Goal: Information Seeking & Learning: Check status

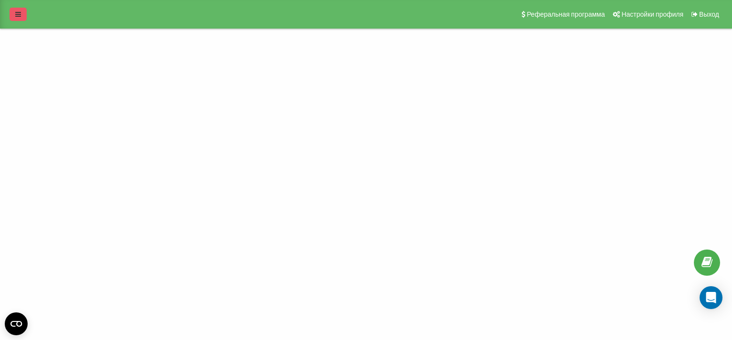
click at [22, 15] on link at bounding box center [18, 14] width 17 height 13
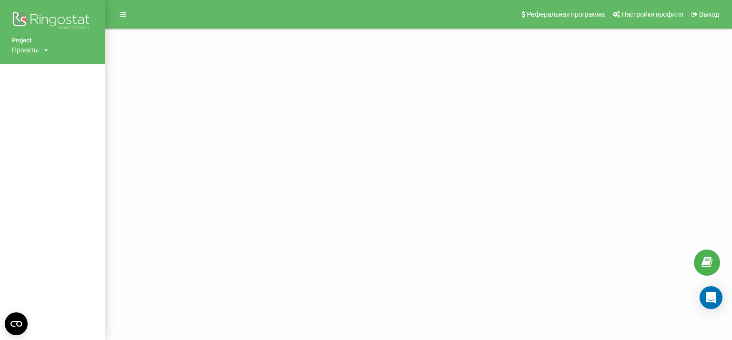
drag, startPoint x: 40, startPoint y: 49, endPoint x: 45, endPoint y: 60, distance: 11.7
click at [39, 49] on div "Проекты" at bounding box center [25, 50] width 27 height 10
click at [42, 63] on link "[DOMAIN_NAME]" at bounding box center [43, 64] width 46 height 8
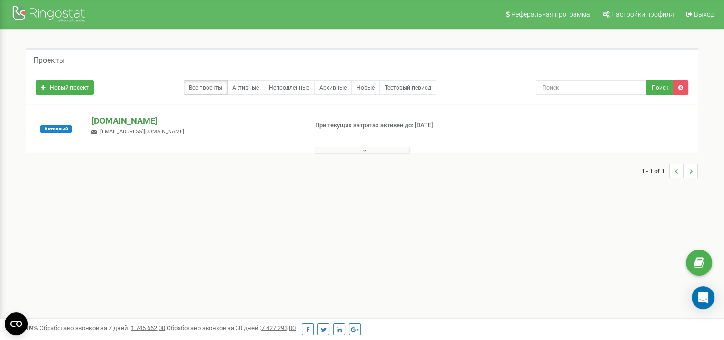
click at [111, 122] on p "[DOMAIN_NAME]" at bounding box center [195, 121] width 208 height 12
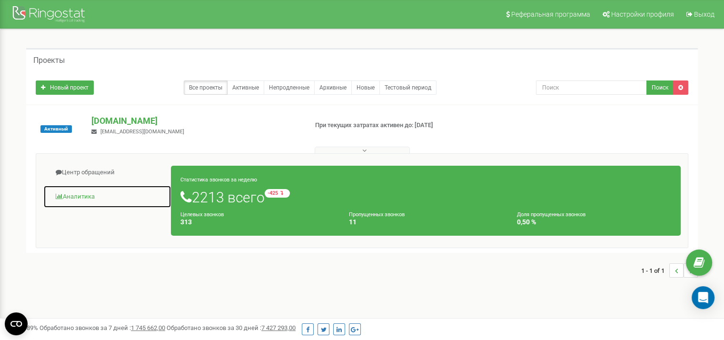
click at [79, 200] on link "Аналитика" at bounding box center [107, 196] width 128 height 23
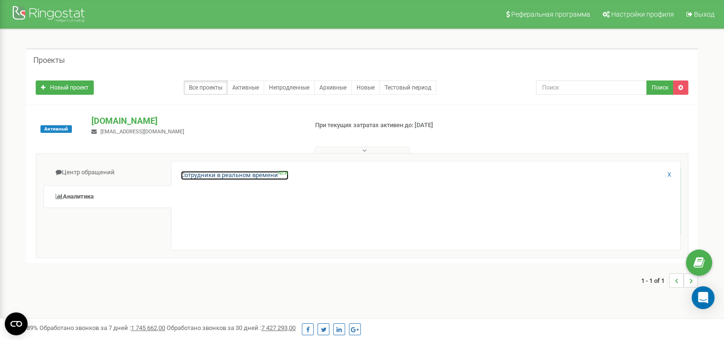
click at [204, 176] on link "Сотрудники в реальном времени NEW" at bounding box center [235, 175] width 108 height 9
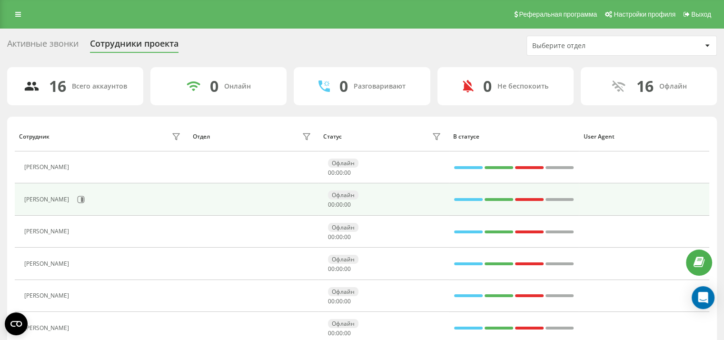
scroll to position [191, 0]
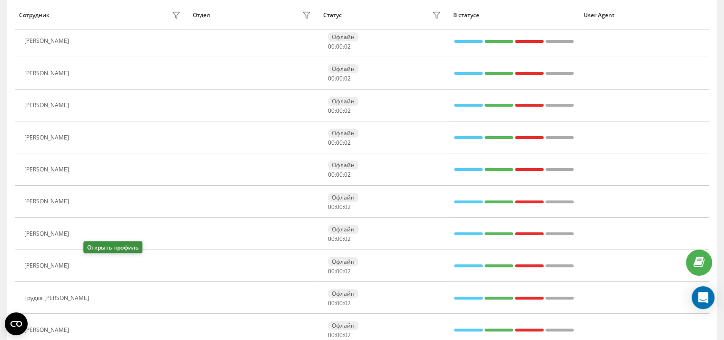
click at [83, 266] on icon at bounding box center [80, 266] width 8 height 8
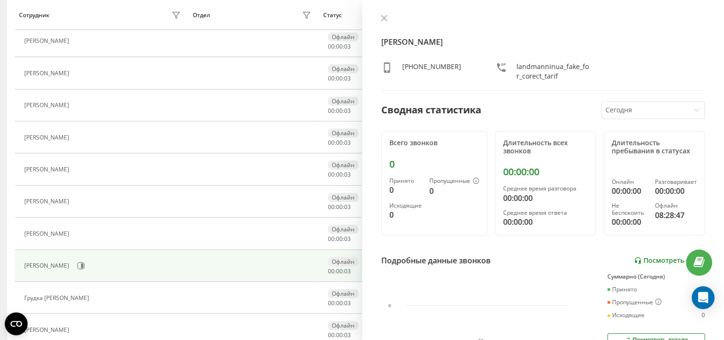
click at [648, 258] on link "Посмотреть отчет" at bounding box center [669, 261] width 71 height 8
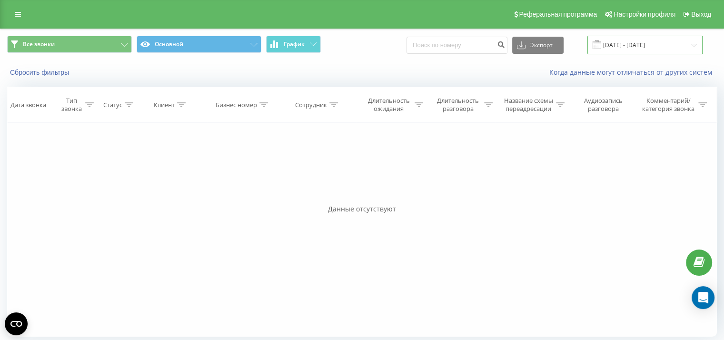
click at [637, 46] on input "[DATE] - [DATE]" at bounding box center [645, 45] width 115 height 19
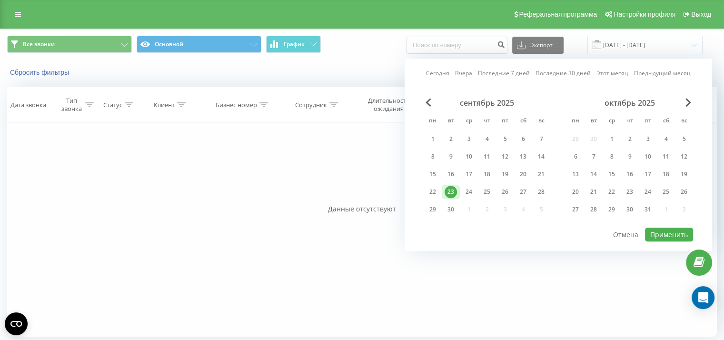
click at [448, 186] on div "23" at bounding box center [451, 192] width 12 height 12
click at [668, 231] on button "Применить" at bounding box center [669, 235] width 48 height 14
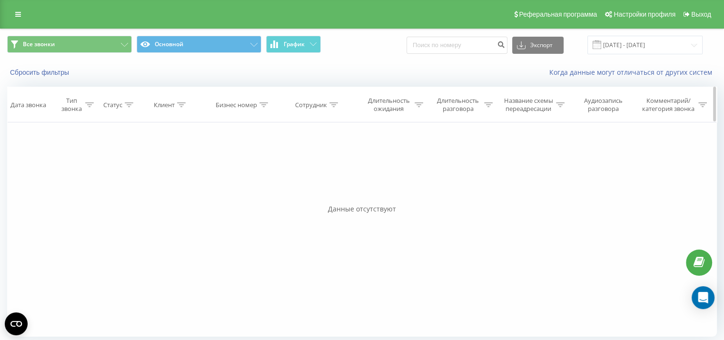
click at [477, 104] on div "Длительность разговора" at bounding box center [458, 105] width 48 height 16
click at [465, 152] on div at bounding box center [456, 151] width 68 height 9
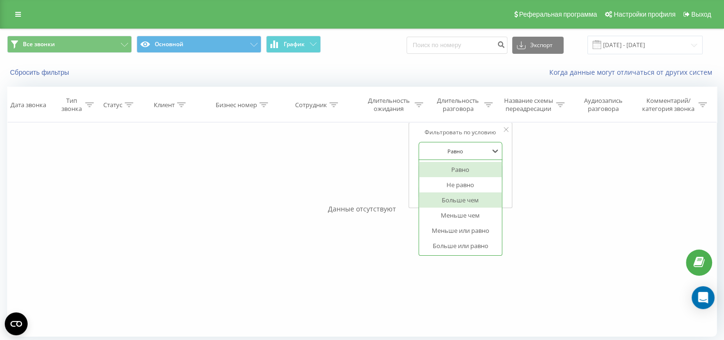
click at [467, 198] on div "Больше чем" at bounding box center [460, 199] width 83 height 15
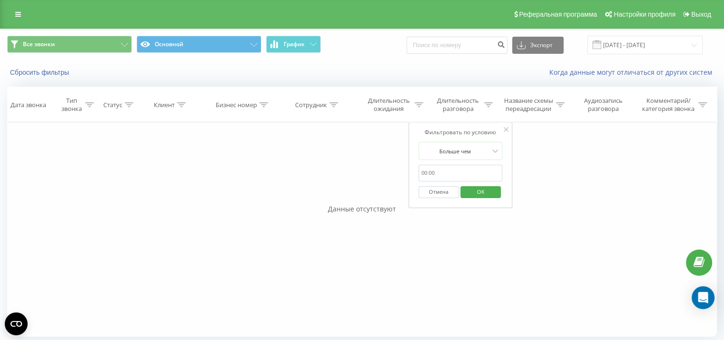
click at [474, 173] on input "text" at bounding box center [461, 173] width 84 height 17
type input "0059"
click at [483, 190] on span "OK" at bounding box center [481, 191] width 27 height 15
